Goal: Information Seeking & Learning: Learn about a topic

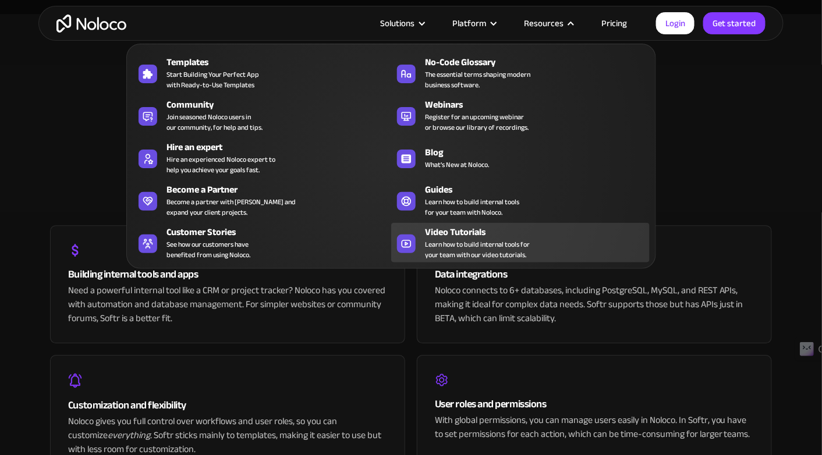
scroll to position [2561, 0]
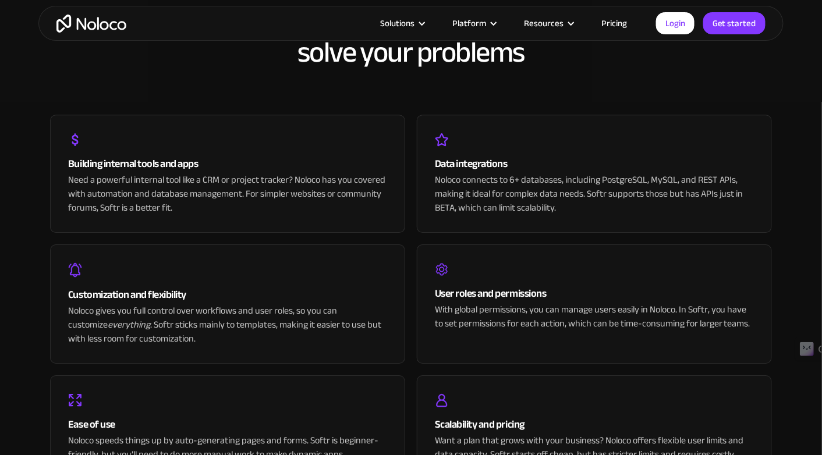
click at [621, 23] on link "Pricing" at bounding box center [614, 23] width 55 height 15
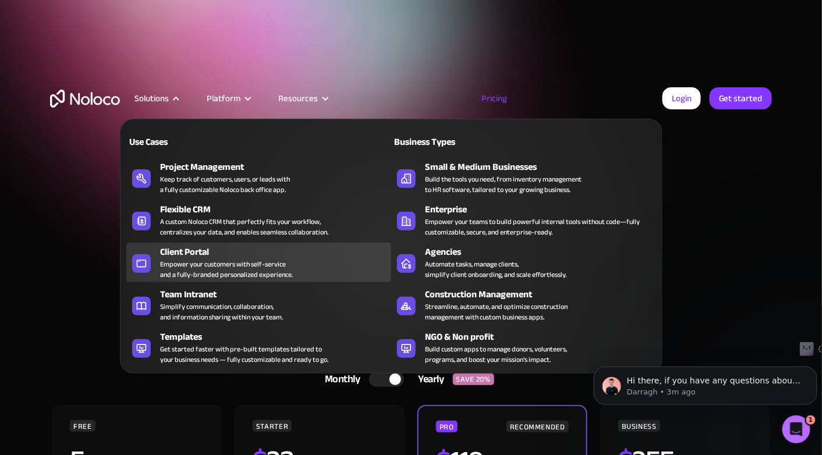
click at [219, 252] on div "Client Portal" at bounding box center [278, 252] width 236 height 14
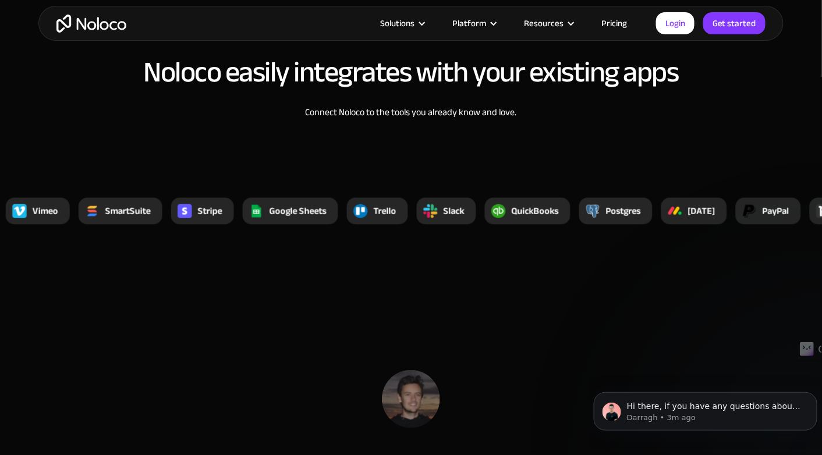
scroll to position [4832, 0]
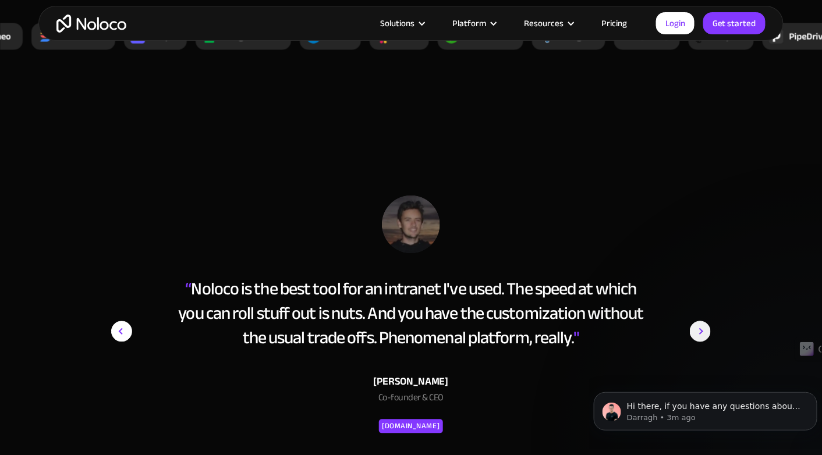
click at [624, 23] on link "Pricing" at bounding box center [614, 23] width 55 height 15
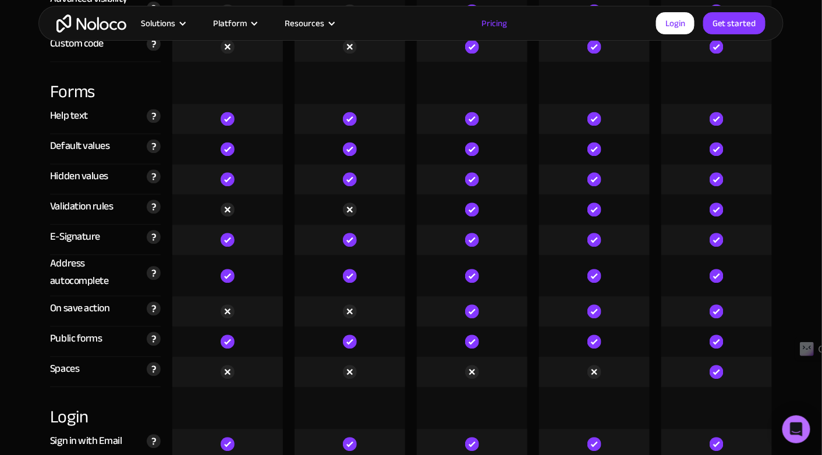
scroll to position [3784, 0]
